Goal: Task Accomplishment & Management: Manage account settings

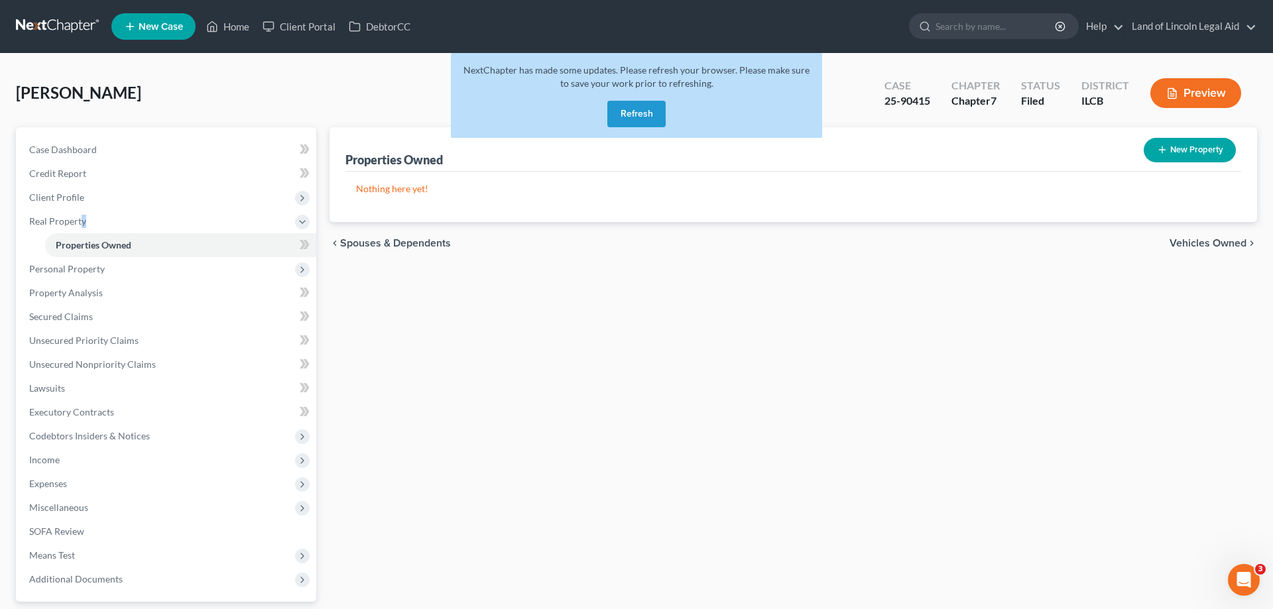
click at [47, 30] on link at bounding box center [58, 27] width 85 height 24
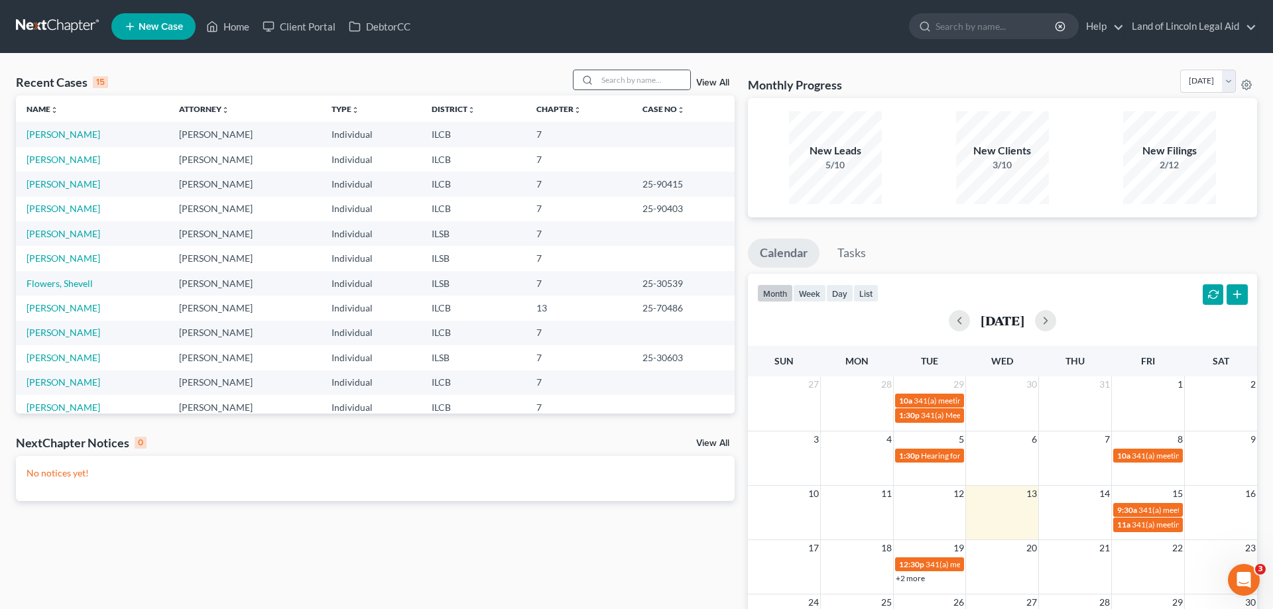
click at [586, 79] on div at bounding box center [586, 79] width 24 height 19
click at [609, 86] on input "search" at bounding box center [643, 79] width 93 height 19
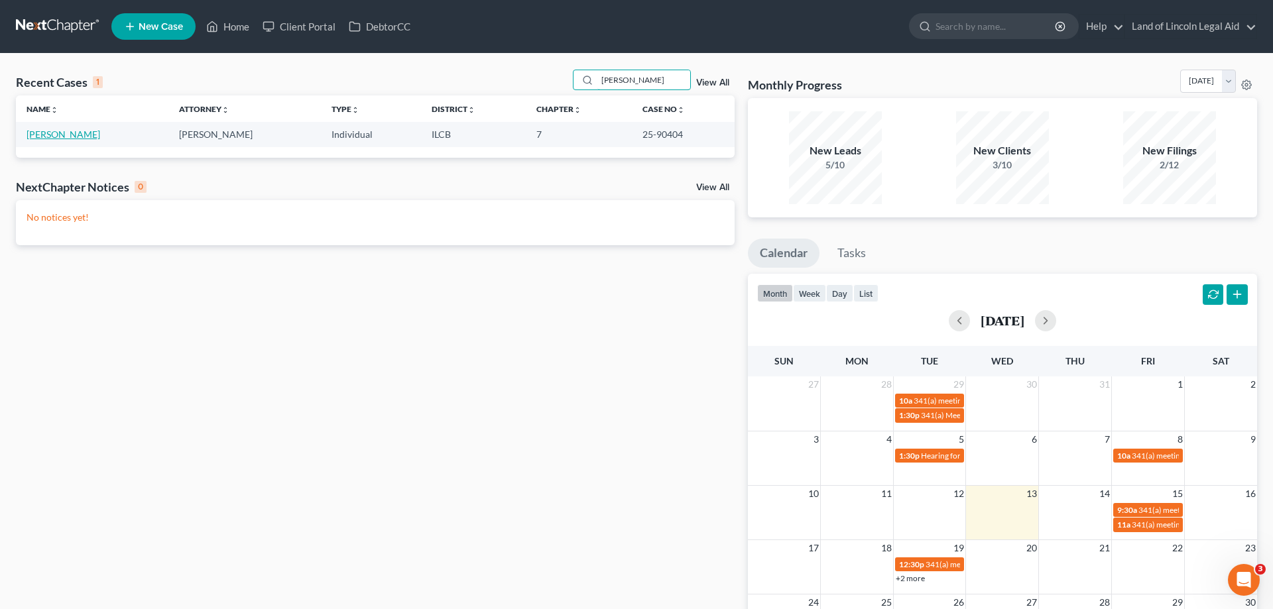
type input "reed"
click at [78, 137] on link "[PERSON_NAME]" at bounding box center [64, 134] width 74 height 11
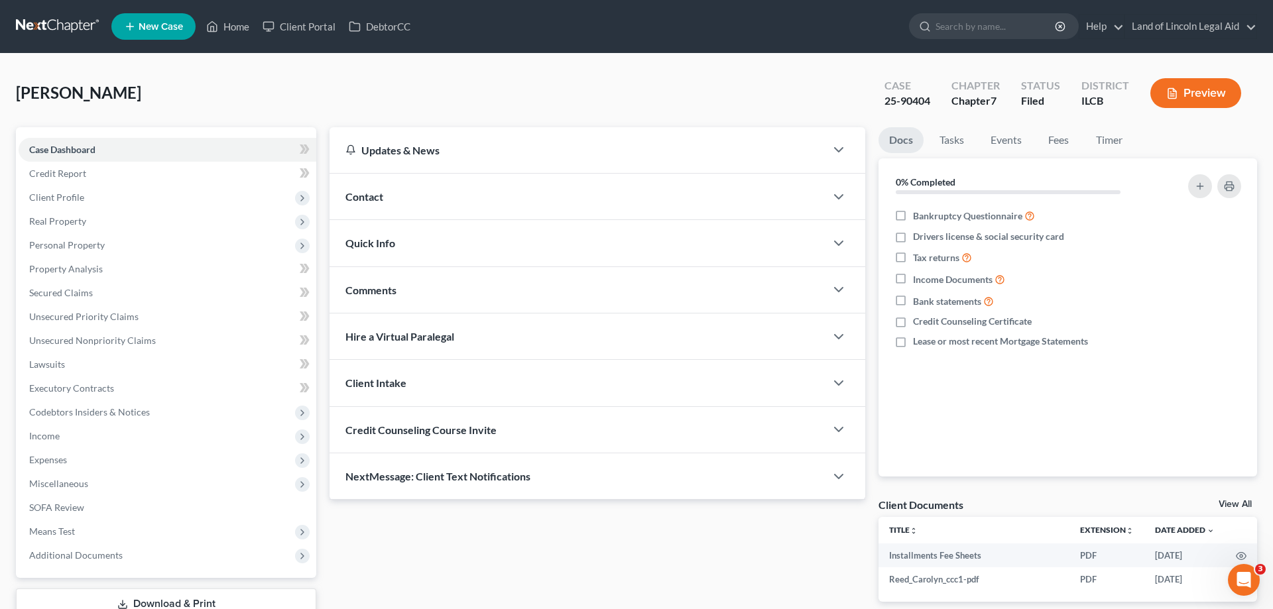
drag, startPoint x: 568, startPoint y: 532, endPoint x: 576, endPoint y: 575, distance: 43.1
click at [576, 575] on div "Updates & News × Illinois Central District Notes Take a look at NextChapter's D…" at bounding box center [597, 375] width 549 height 496
click at [574, 572] on div "Updates & News × Illinois Central District Notes Take a look at NextChapter's D…" at bounding box center [597, 375] width 549 height 496
click at [574, 570] on div "Updates & News × Illinois Central District Notes Take a look at NextChapter's D…" at bounding box center [597, 375] width 549 height 496
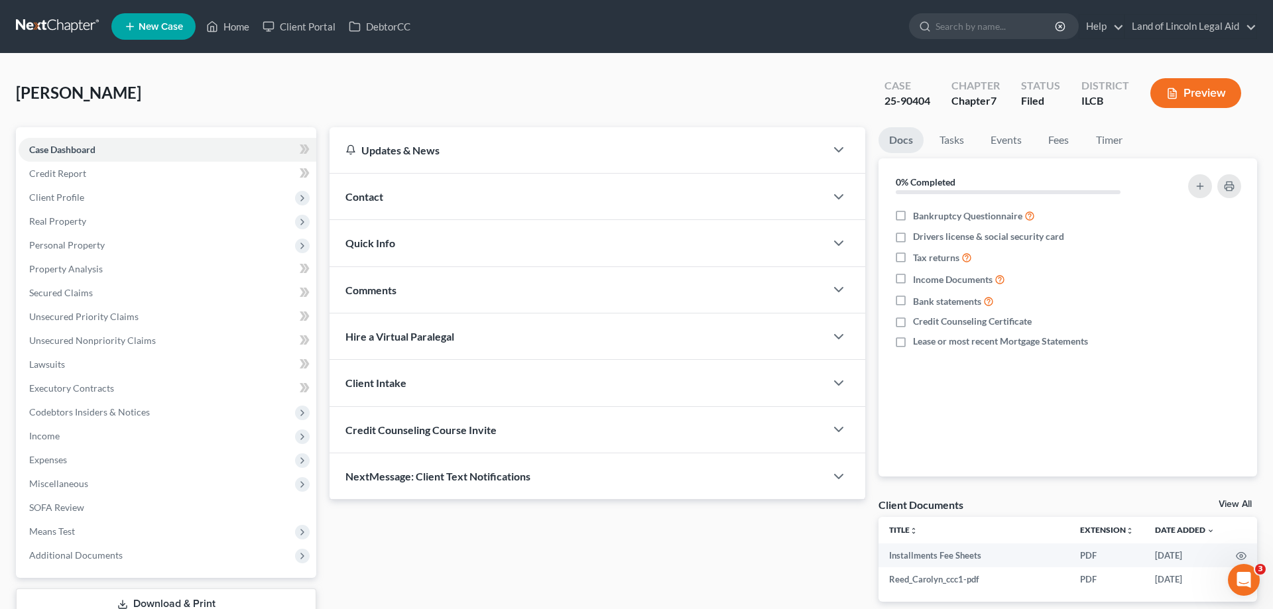
click at [574, 570] on div "Updates & News × Illinois Central District Notes Take a look at NextChapter's D…" at bounding box center [597, 375] width 549 height 496
click at [575, 570] on div "Updates & News × Illinois Central District Notes Take a look at NextChapter's D…" at bounding box center [597, 375] width 549 height 496
click at [577, 569] on div "Updates & News × Illinois Central District Notes Take a look at NextChapter's D…" at bounding box center [597, 375] width 549 height 496
click at [577, 568] on div "Updates & News × Illinois Central District Notes Take a look at NextChapter's D…" at bounding box center [597, 375] width 549 height 496
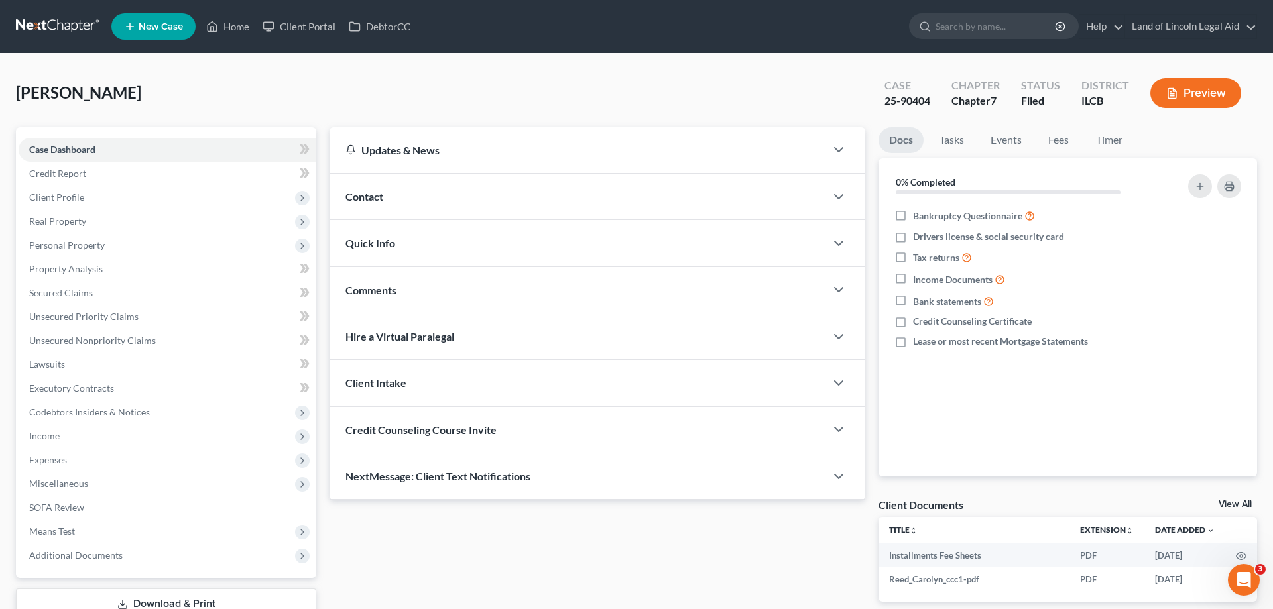
click at [577, 565] on div "Updates & News × Illinois Central District Notes Take a look at NextChapter's D…" at bounding box center [597, 375] width 549 height 496
click at [577, 564] on div "Updates & News × Illinois Central District Notes Take a look at NextChapter's D…" at bounding box center [597, 375] width 549 height 496
click at [576, 563] on div "Updates & News × Illinois Central District Notes Take a look at NextChapter's D…" at bounding box center [597, 375] width 549 height 496
click at [575, 563] on div "Updates & News × Illinois Central District Notes Take a look at NextChapter's D…" at bounding box center [597, 375] width 549 height 496
click at [575, 562] on div "Updates & News × Illinois Central District Notes Take a look at NextChapter's D…" at bounding box center [597, 375] width 549 height 496
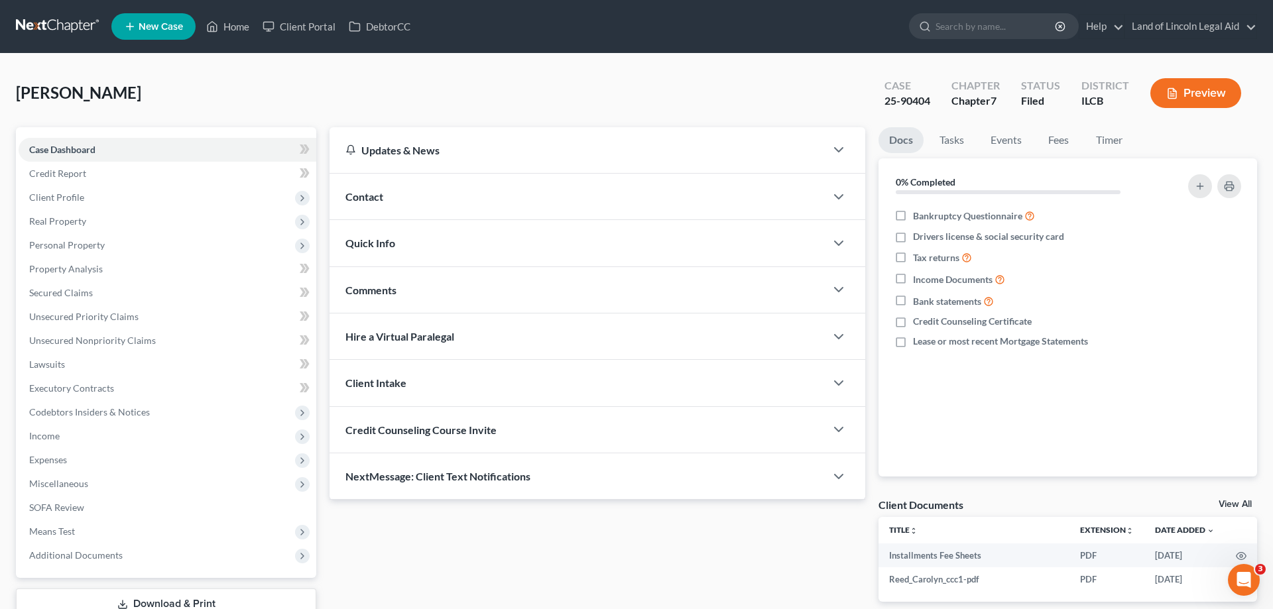
click at [575, 560] on div "Updates & News × Illinois Central District Notes Take a look at NextChapter's D…" at bounding box center [597, 375] width 549 height 496
click at [80, 245] on span "Personal Property" at bounding box center [67, 244] width 76 height 11
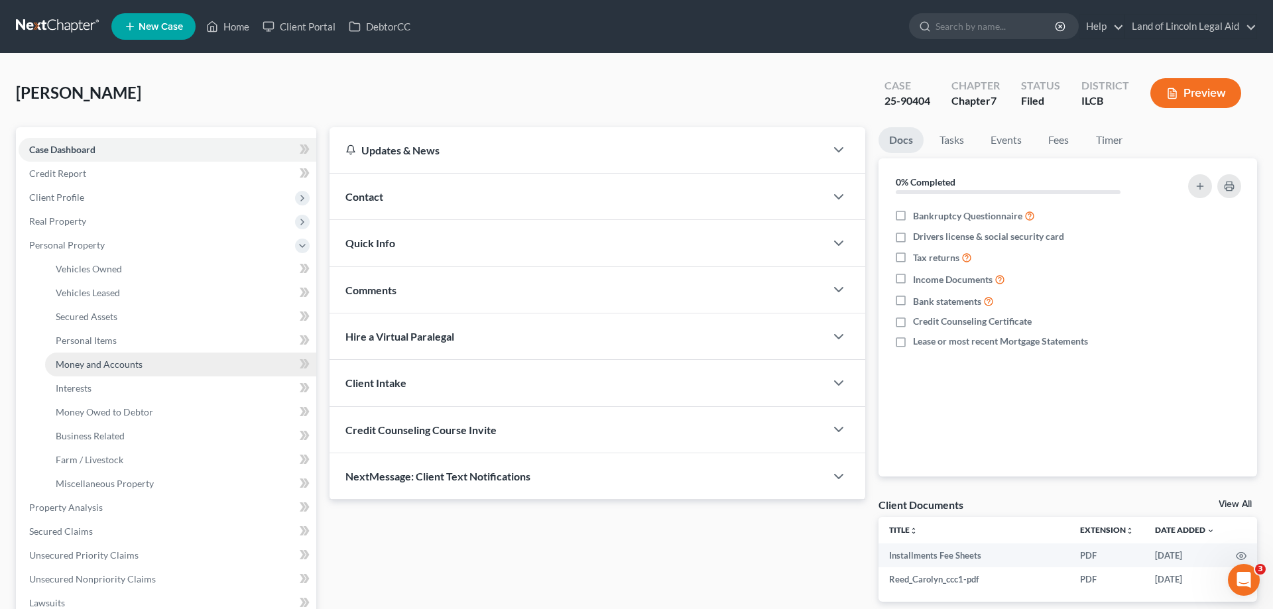
click at [128, 364] on span "Money and Accounts" at bounding box center [99, 364] width 87 height 11
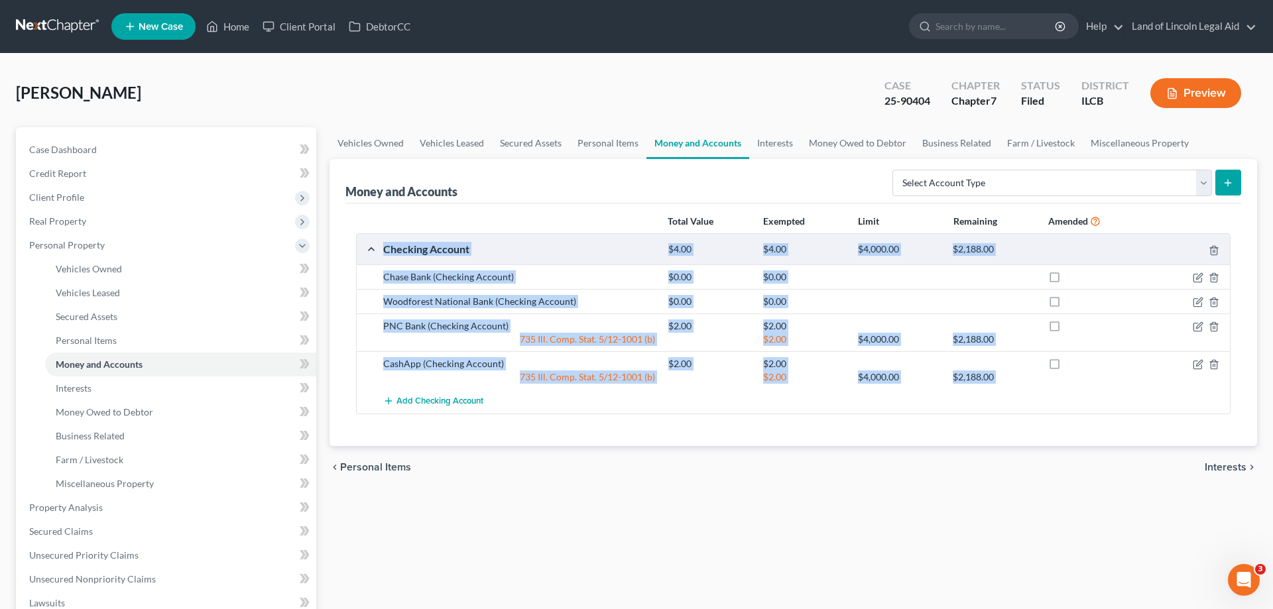
drag, startPoint x: 637, startPoint y: 208, endPoint x: 714, endPoint y: 473, distance: 275.5
click at [714, 473] on ui-view "Vehicles Owned Vehicles Leased Secured Assets Personal Items Money and Accounts…" at bounding box center [794, 307] width 928 height 361
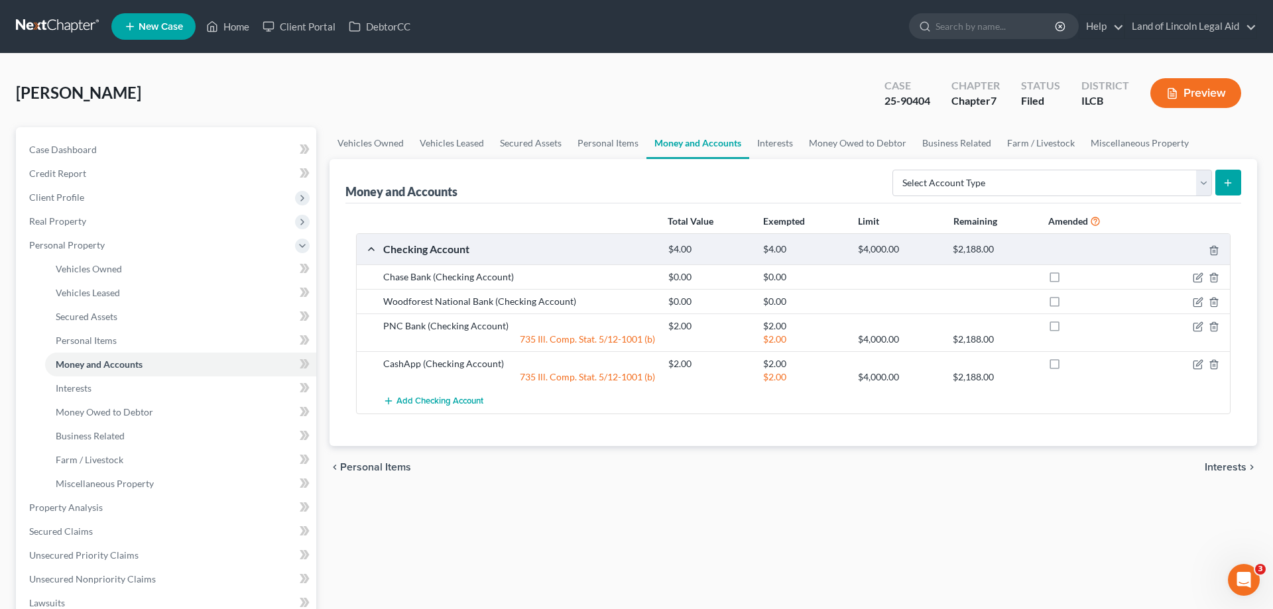
click at [714, 473] on div "chevron_left Personal Items Interests chevron_right" at bounding box center [794, 467] width 928 height 42
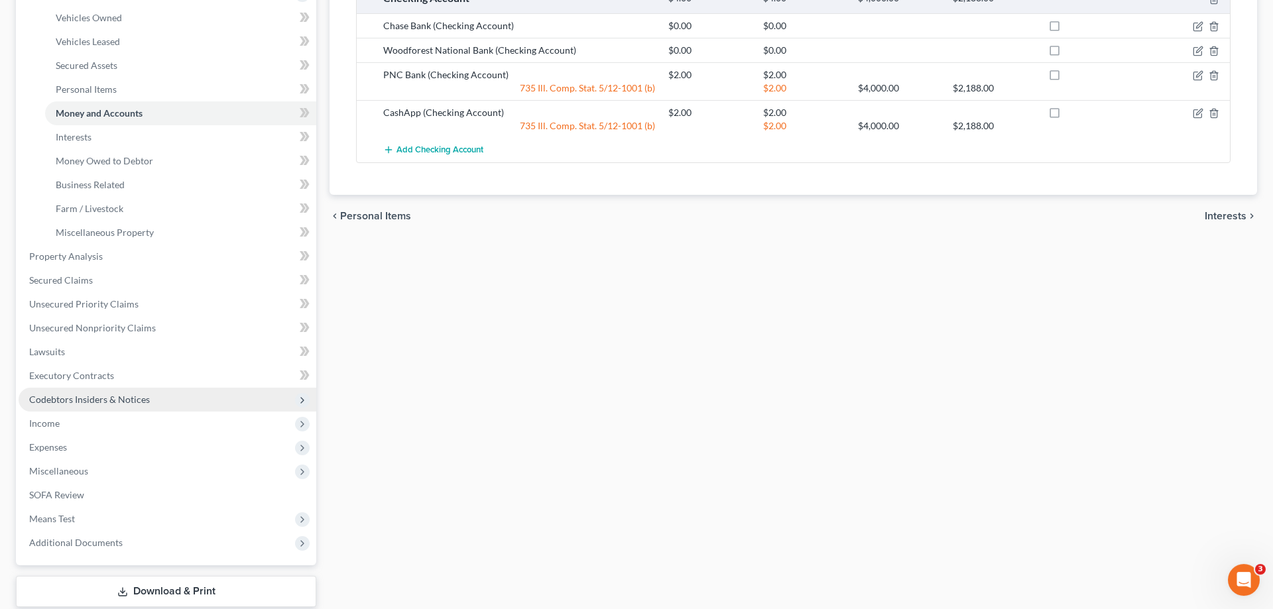
scroll to position [271, 0]
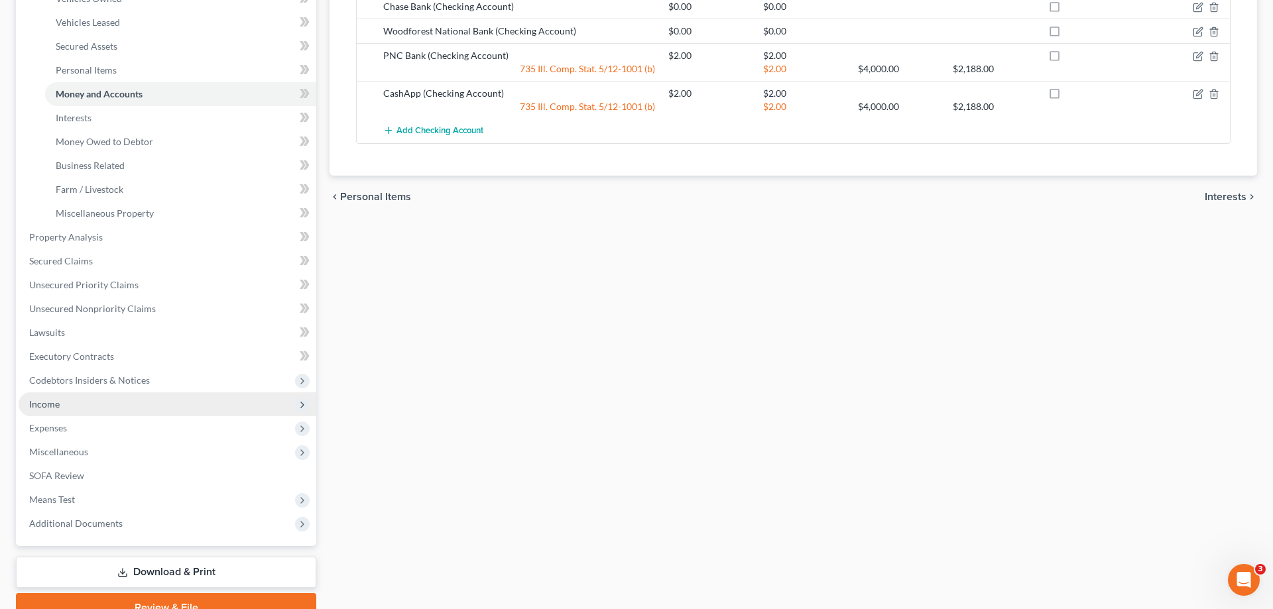
click at [140, 406] on span "Income" at bounding box center [168, 405] width 298 height 24
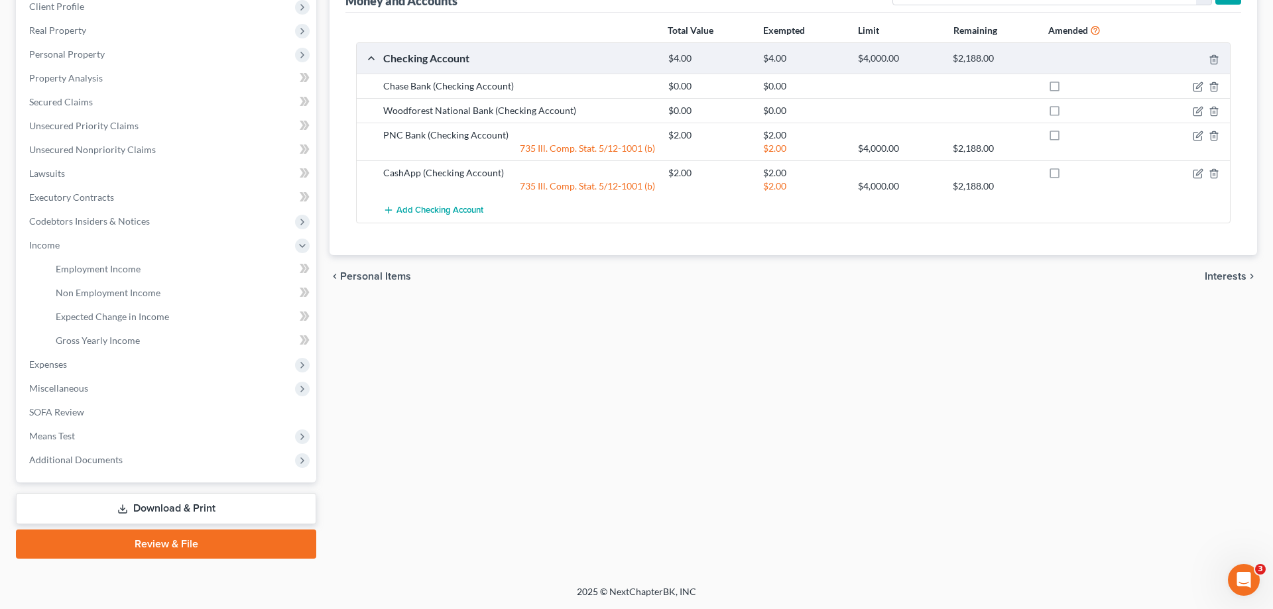
scroll to position [190, 0]
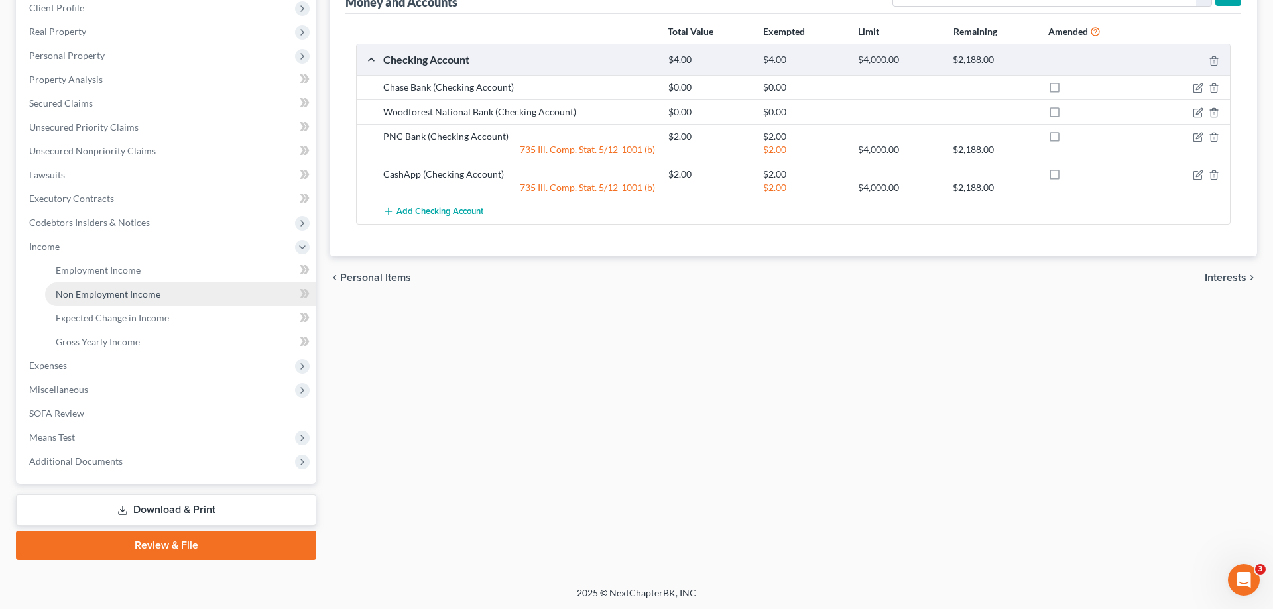
click at [166, 302] on link "Non Employment Income" at bounding box center [180, 294] width 271 height 24
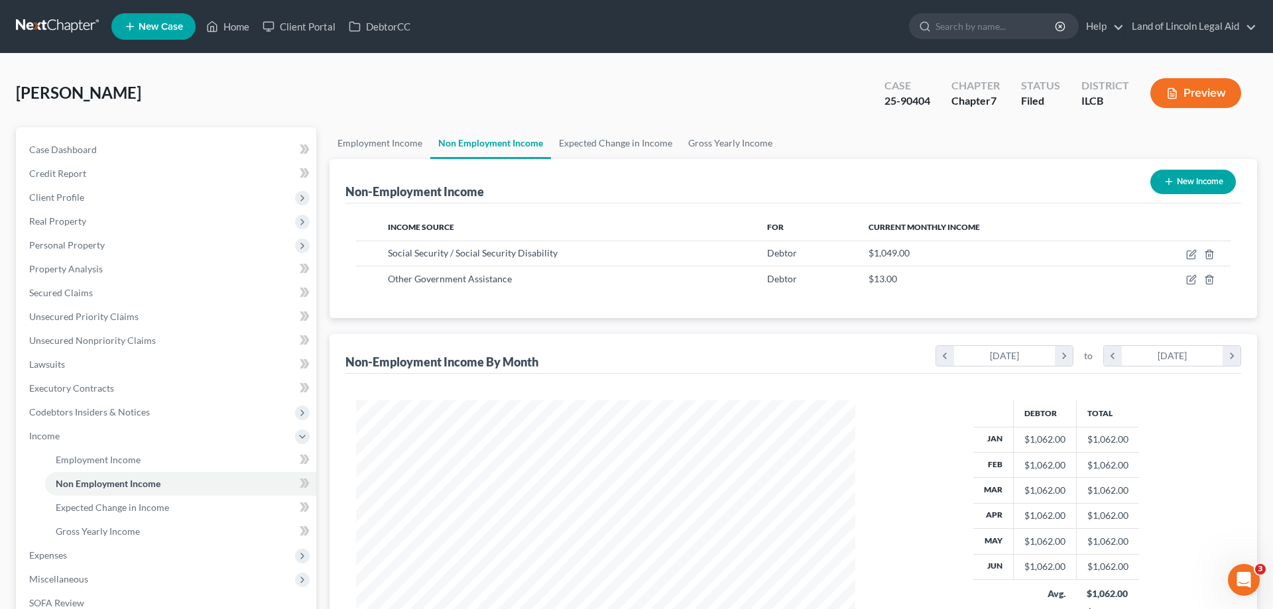
scroll to position [249, 526]
click at [60, 14] on nav "Home New Case Client Portal DebtorCC Land of Lincoln Legal Aid jhall@lincolnleg…" at bounding box center [636, 26] width 1273 height 53
click at [62, 31] on link at bounding box center [58, 27] width 85 height 24
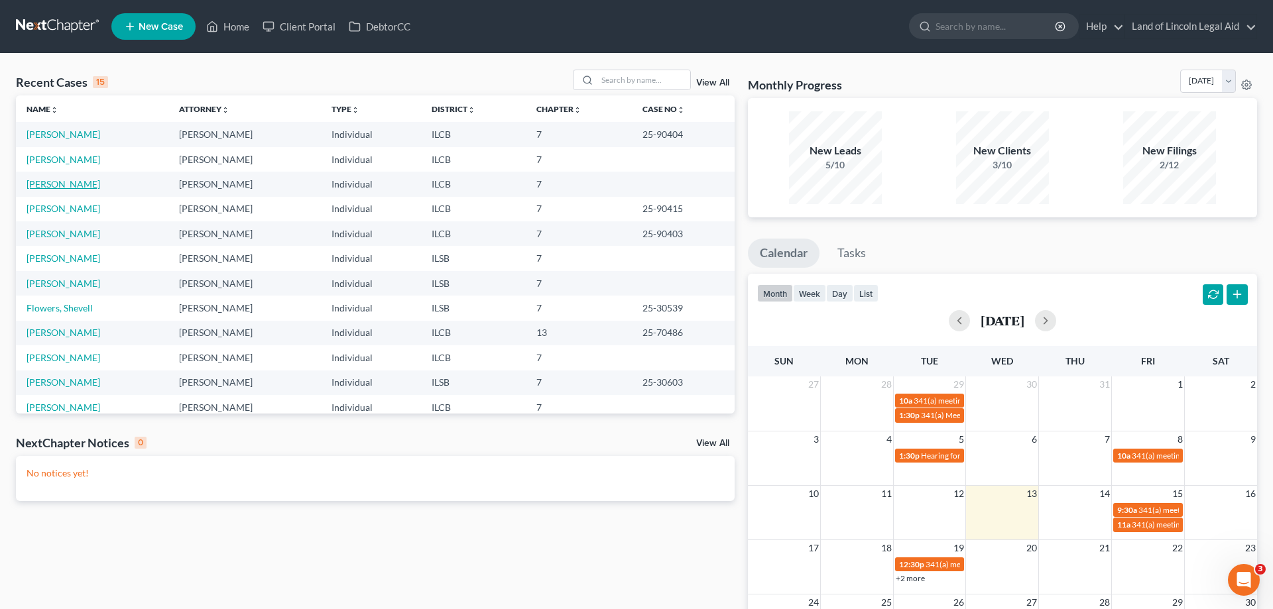
click at [56, 185] on link "[PERSON_NAME]" at bounding box center [64, 183] width 74 height 11
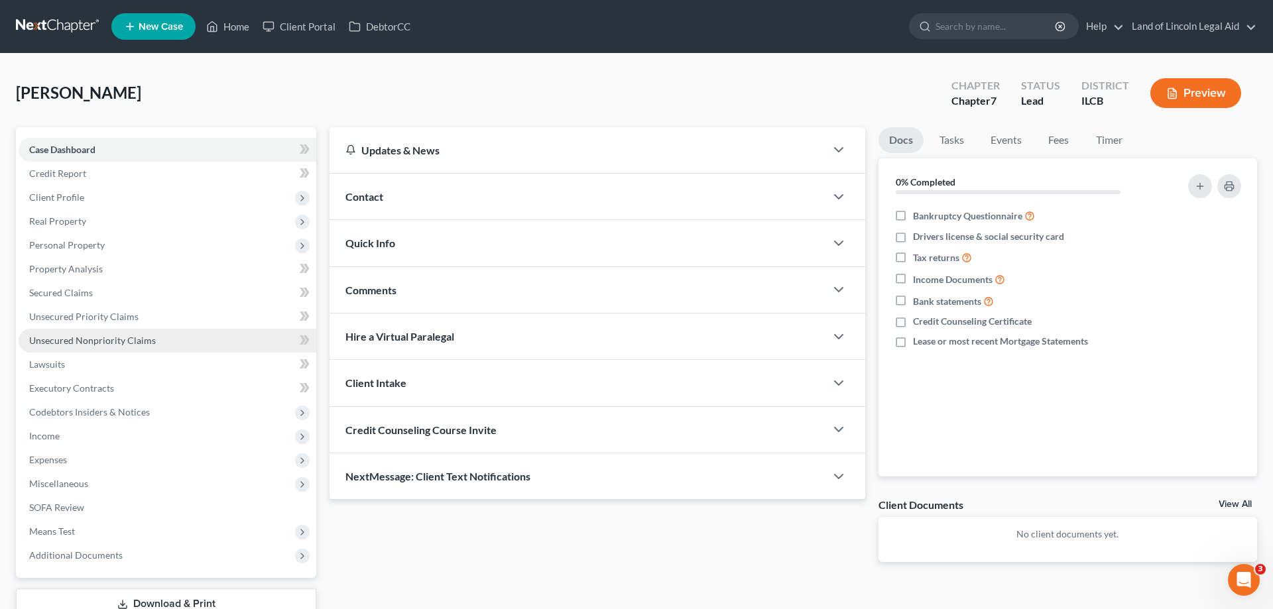
click at [136, 345] on span "Unsecured Nonpriority Claims" at bounding box center [92, 340] width 127 height 11
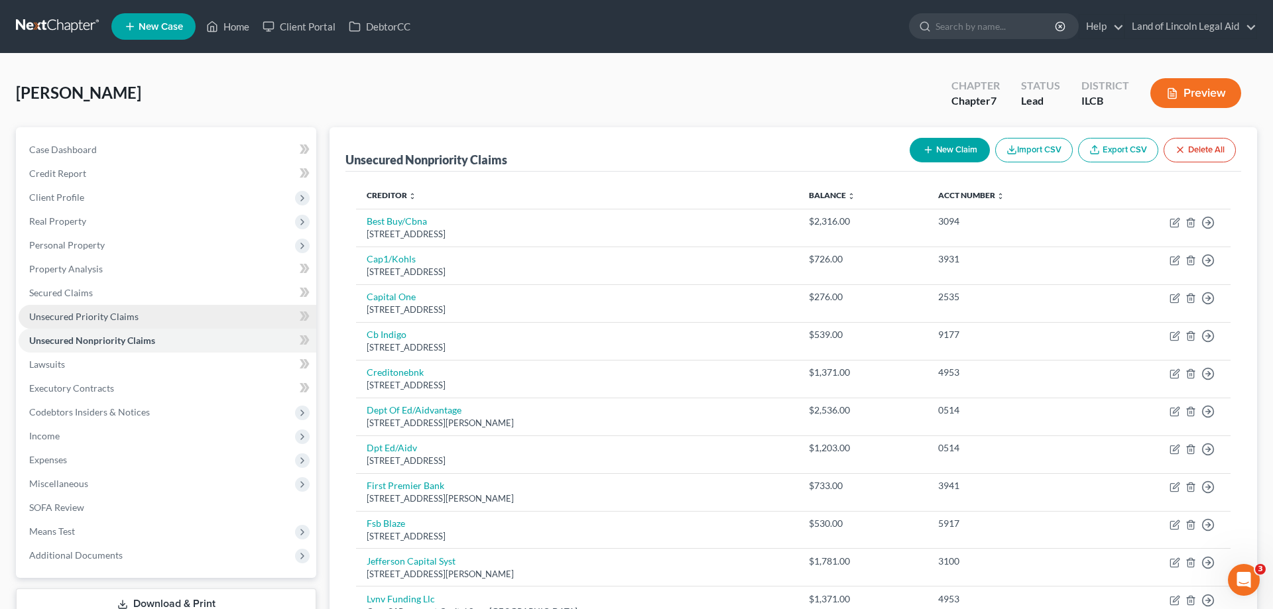
click at [115, 318] on span "Unsecured Priority Claims" at bounding box center [83, 316] width 109 height 11
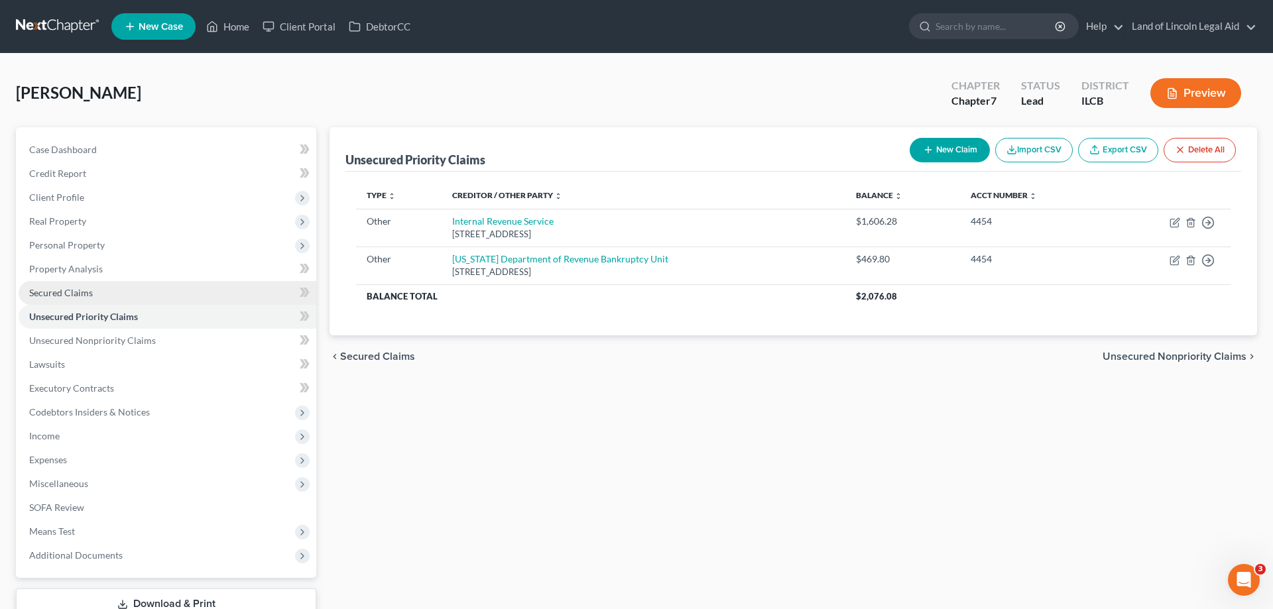
click at [93, 295] on link "Secured Claims" at bounding box center [168, 293] width 298 height 24
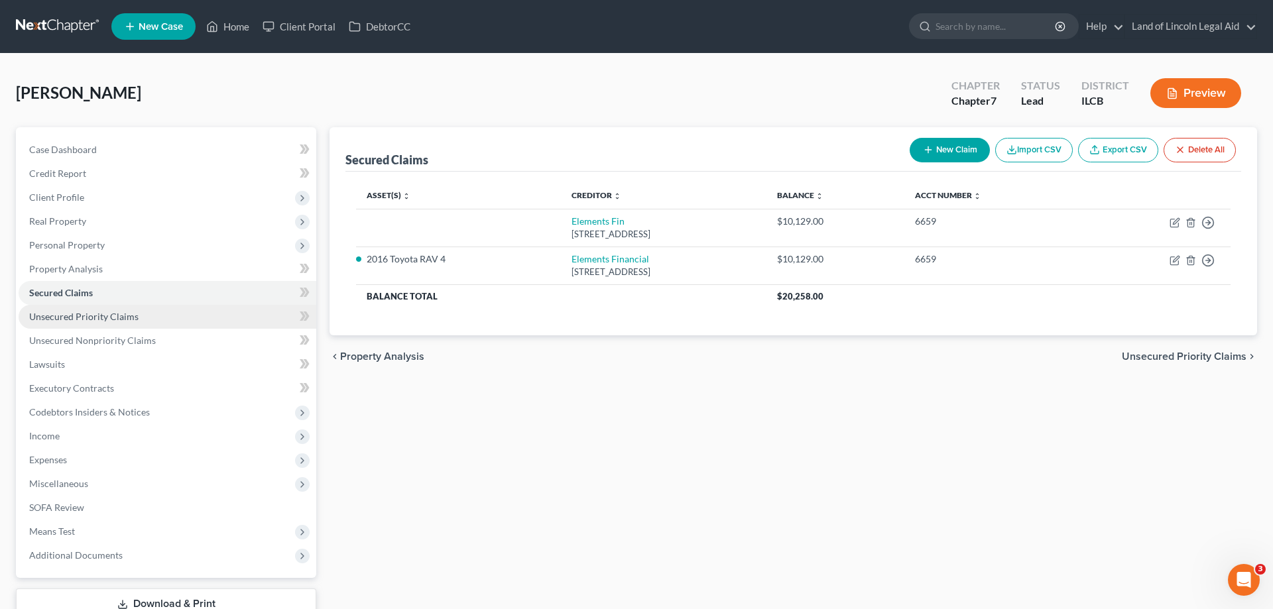
click at [121, 325] on link "Unsecured Priority Claims" at bounding box center [168, 317] width 298 height 24
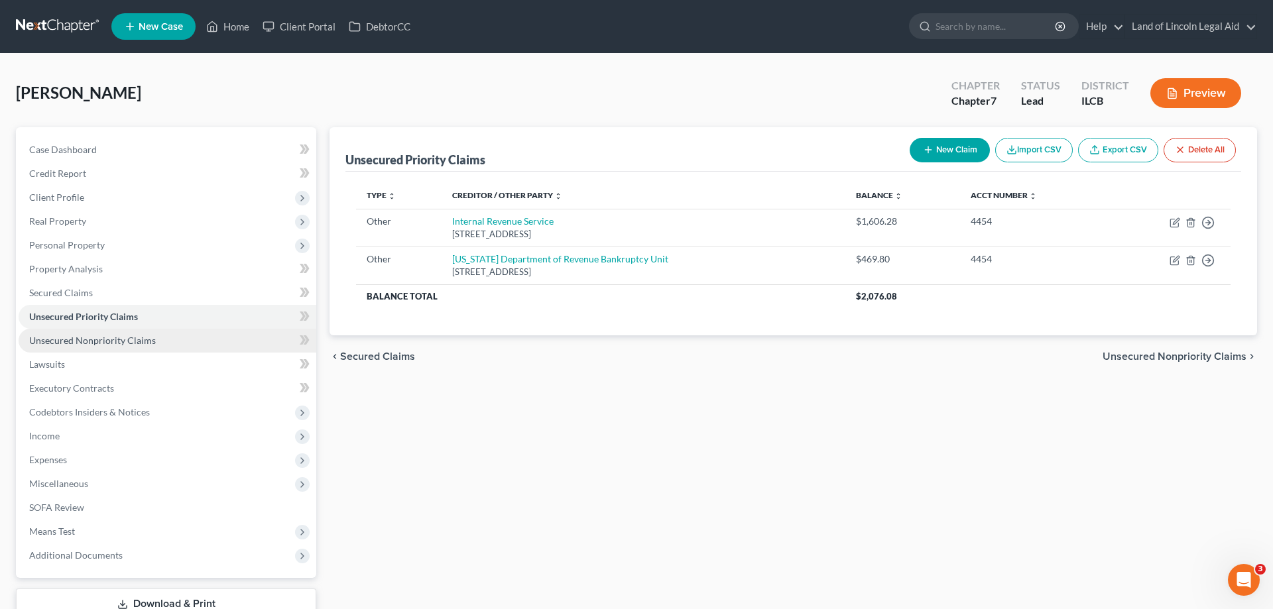
click at [131, 343] on span "Unsecured Nonpriority Claims" at bounding box center [92, 340] width 127 height 11
click at [61, 27] on link at bounding box center [58, 27] width 85 height 24
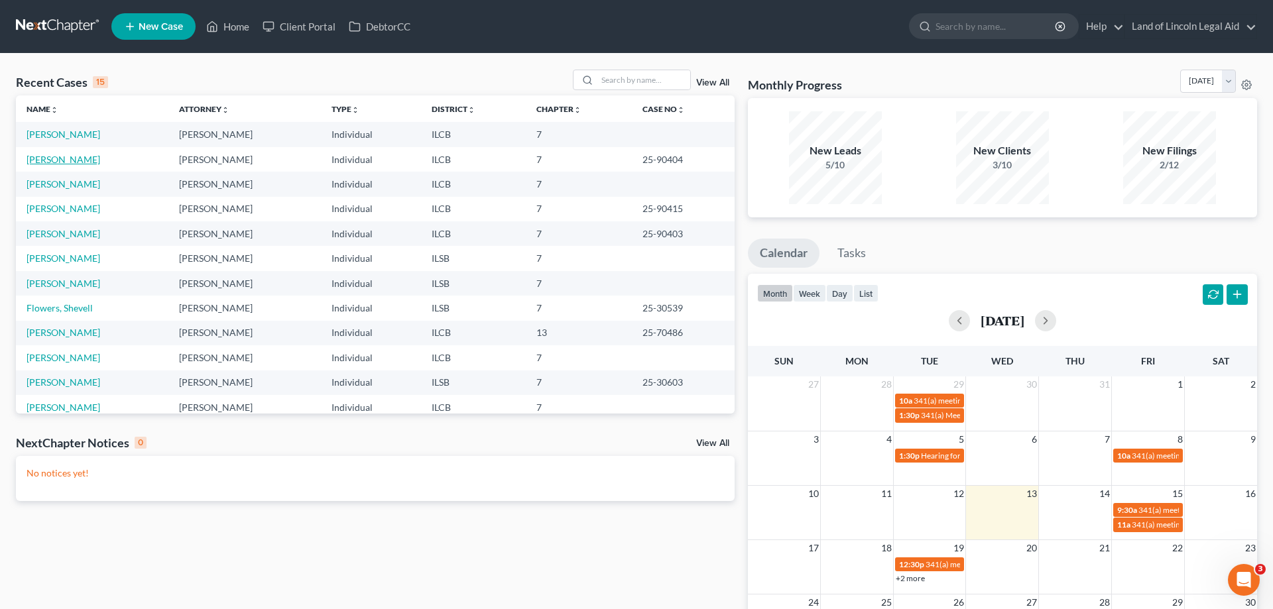
click at [69, 162] on link "[PERSON_NAME]" at bounding box center [64, 159] width 74 height 11
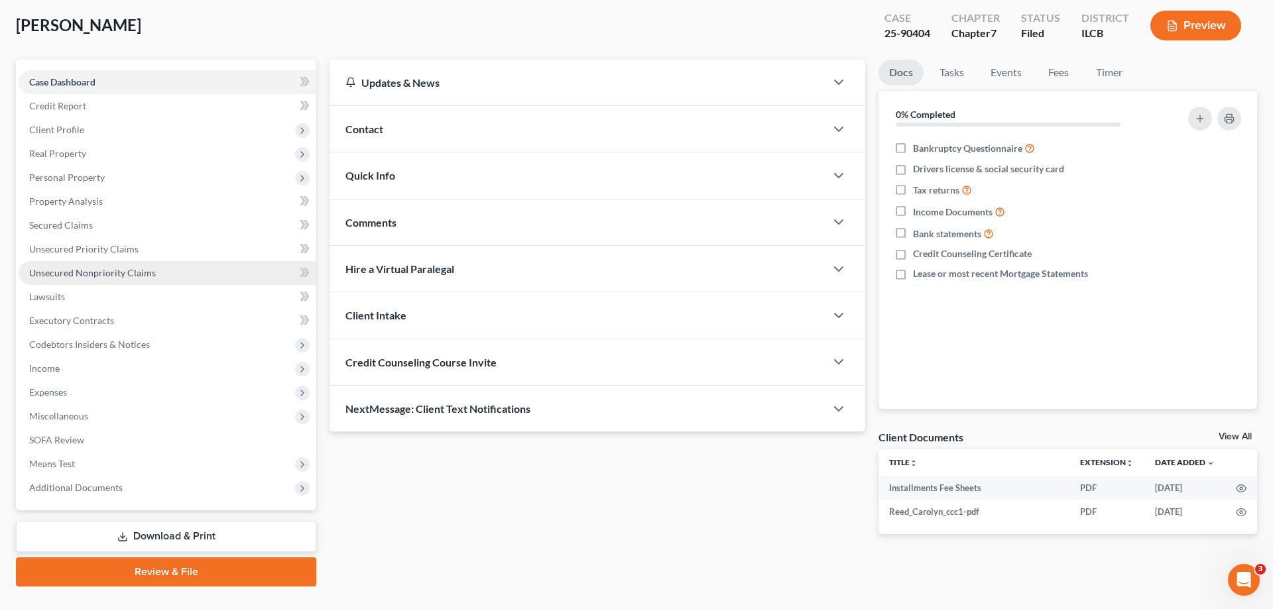
click at [117, 273] on span "Unsecured Nonpriority Claims" at bounding box center [92, 272] width 127 height 11
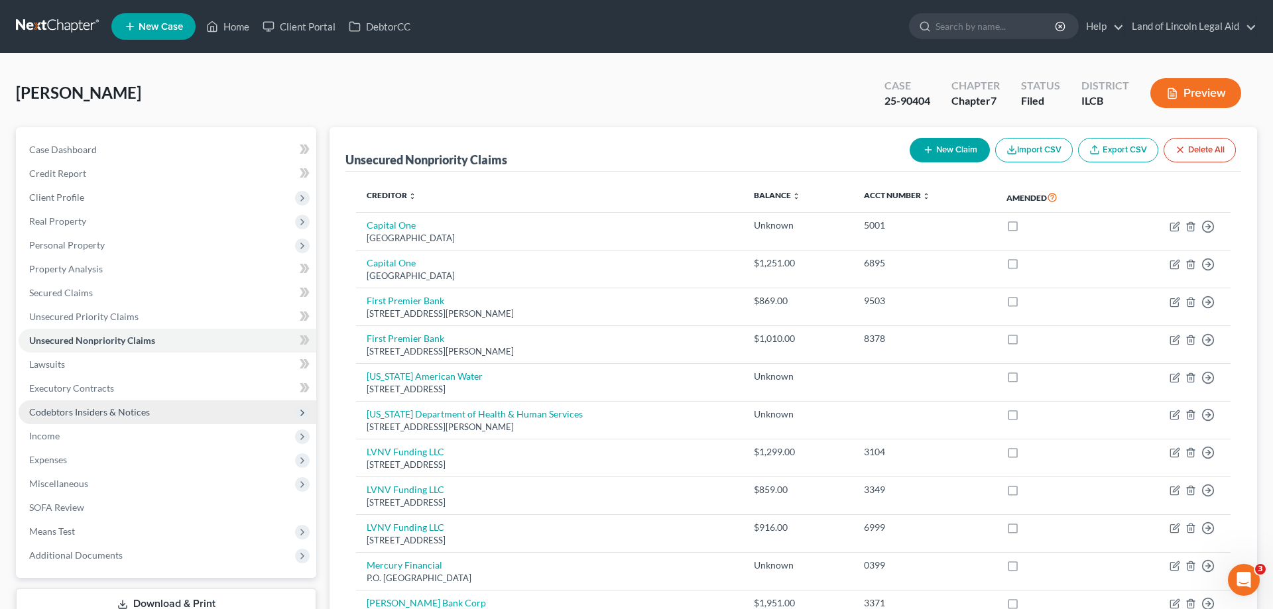
click at [123, 409] on span "Codebtors Insiders & Notices" at bounding box center [89, 411] width 121 height 11
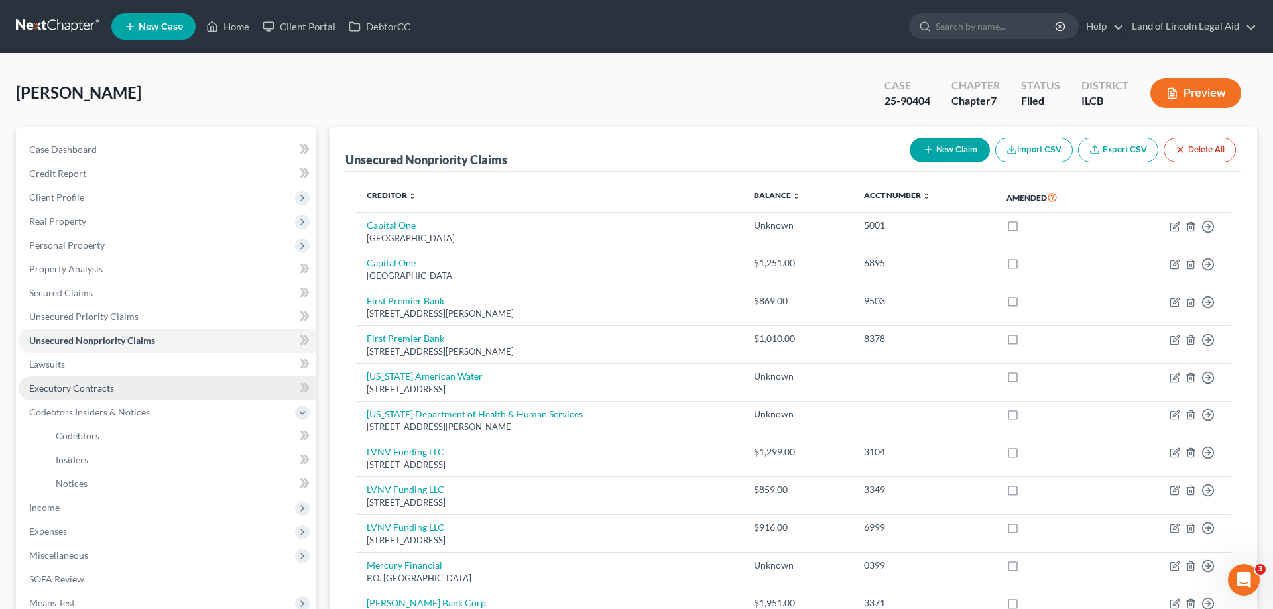
click at [112, 385] on span "Executory Contracts" at bounding box center [71, 388] width 85 height 11
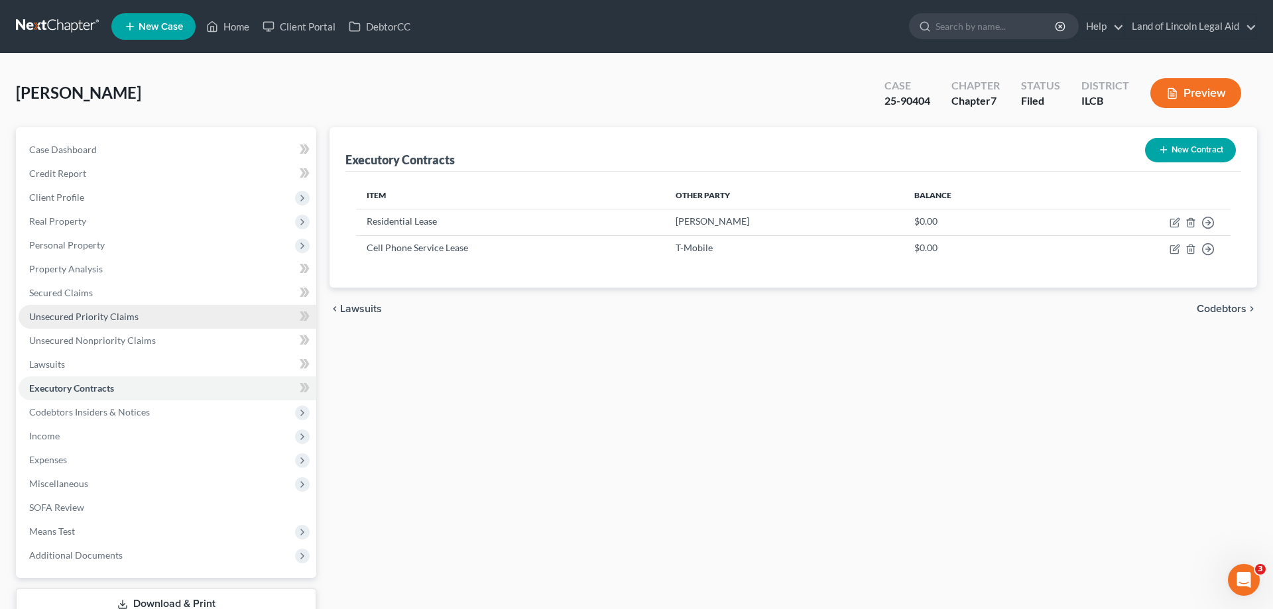
click at [129, 316] on span "Unsecured Priority Claims" at bounding box center [83, 316] width 109 height 11
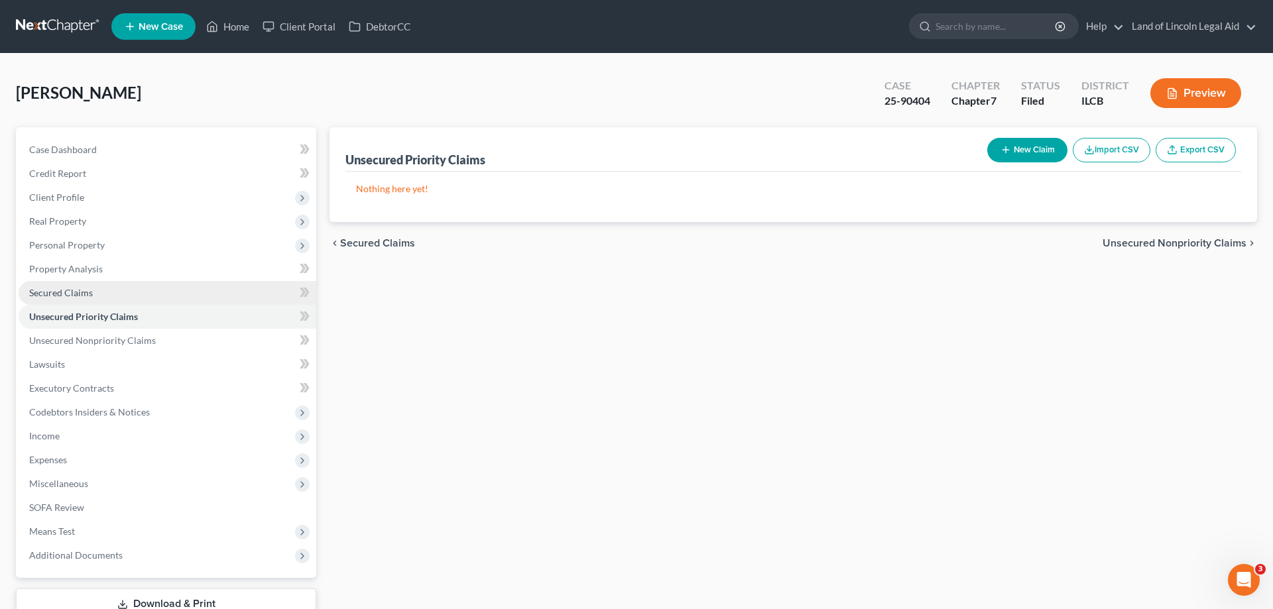
click at [70, 288] on span "Secured Claims" at bounding box center [61, 292] width 64 height 11
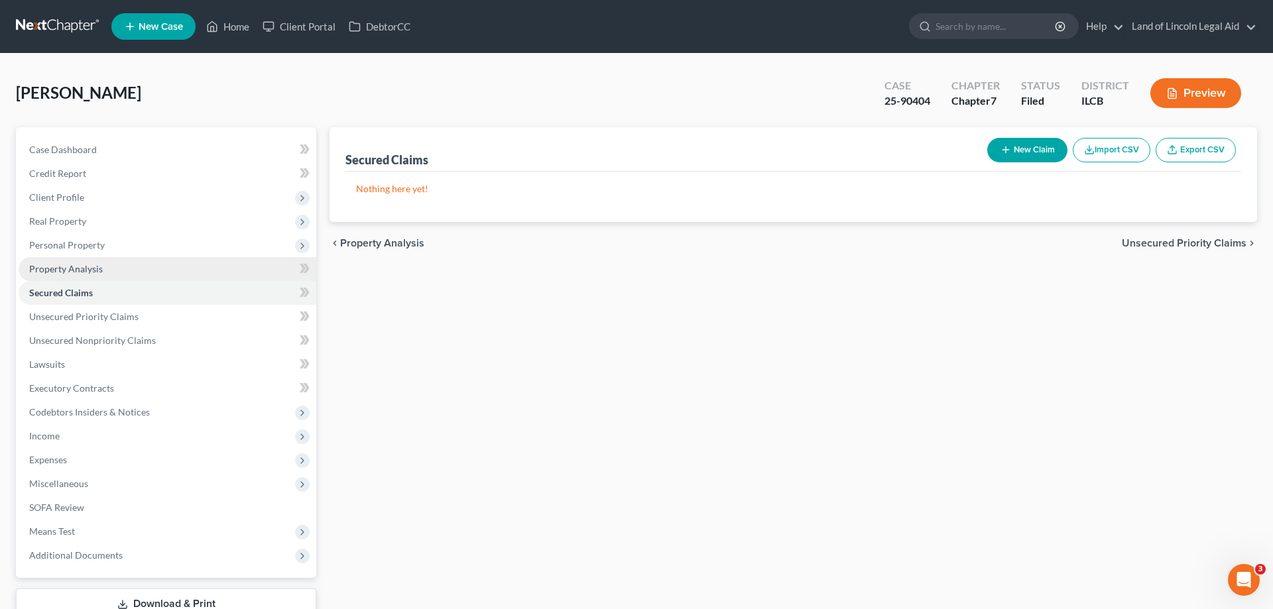
click at [86, 265] on span "Property Analysis" at bounding box center [66, 268] width 74 height 11
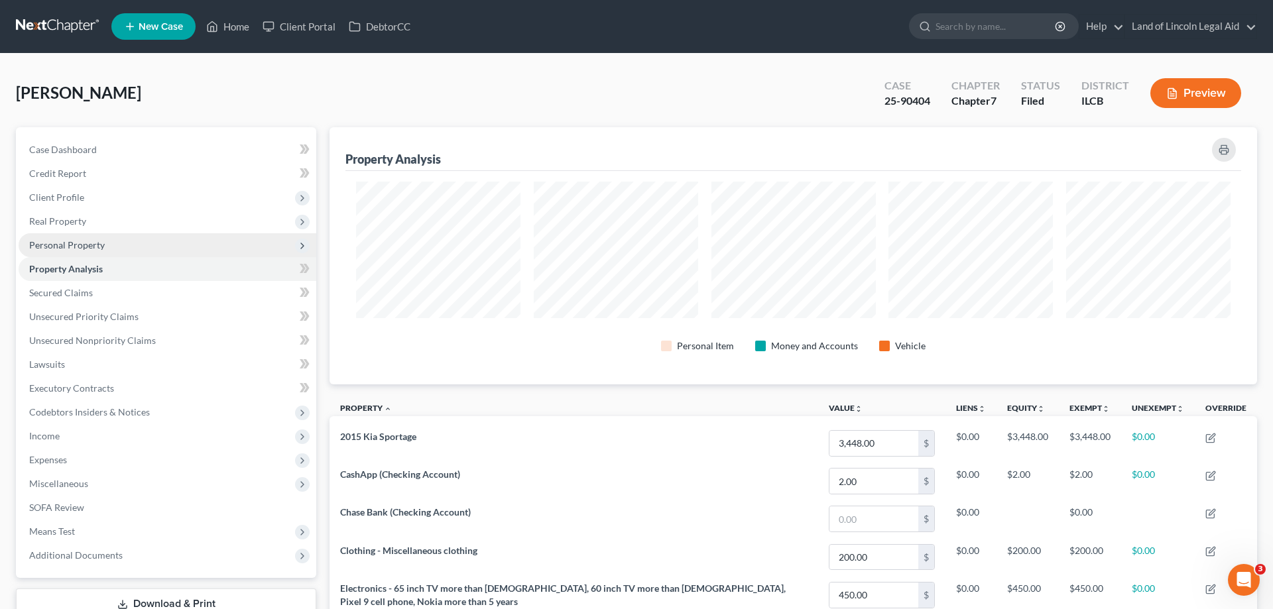
scroll to position [257, 928]
click at [84, 241] on span "Personal Property" at bounding box center [67, 244] width 76 height 11
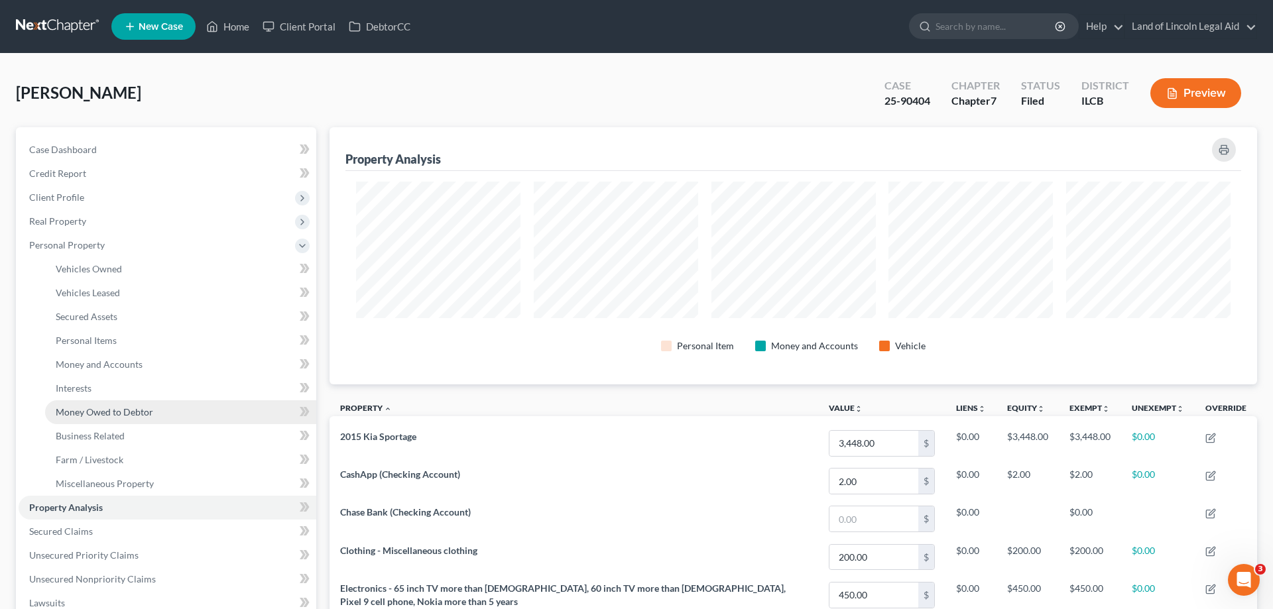
click at [155, 417] on link "Money Owed to Debtor" at bounding box center [180, 413] width 271 height 24
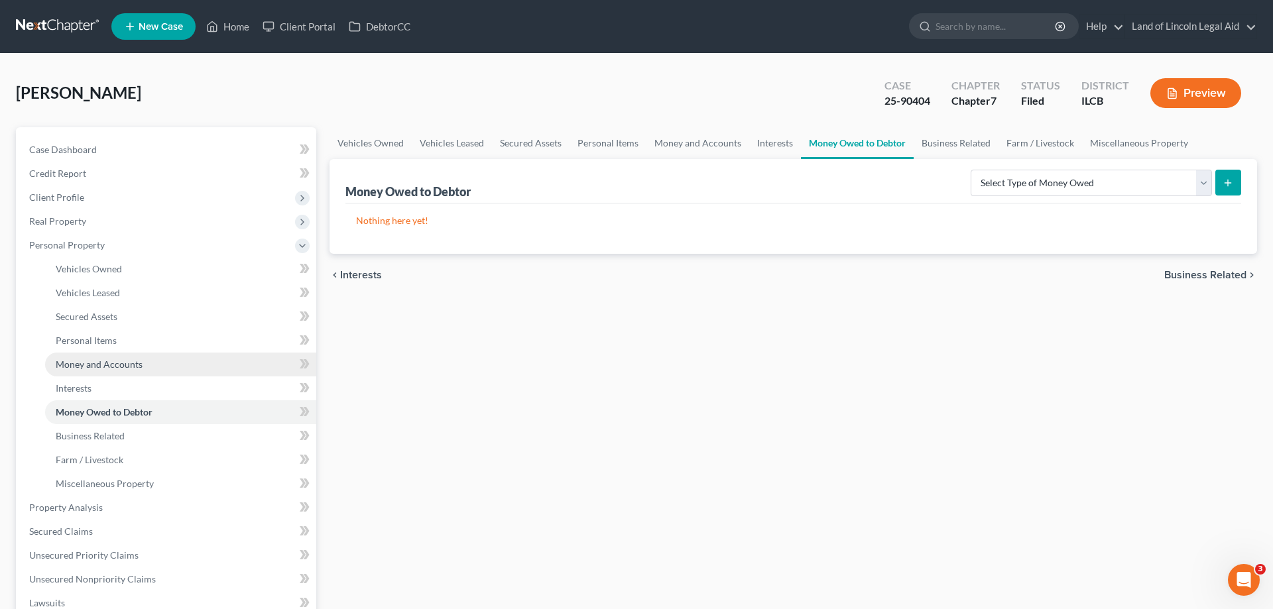
click at [138, 358] on link "Money and Accounts" at bounding box center [180, 365] width 271 height 24
